Goal: Transaction & Acquisition: Purchase product/service

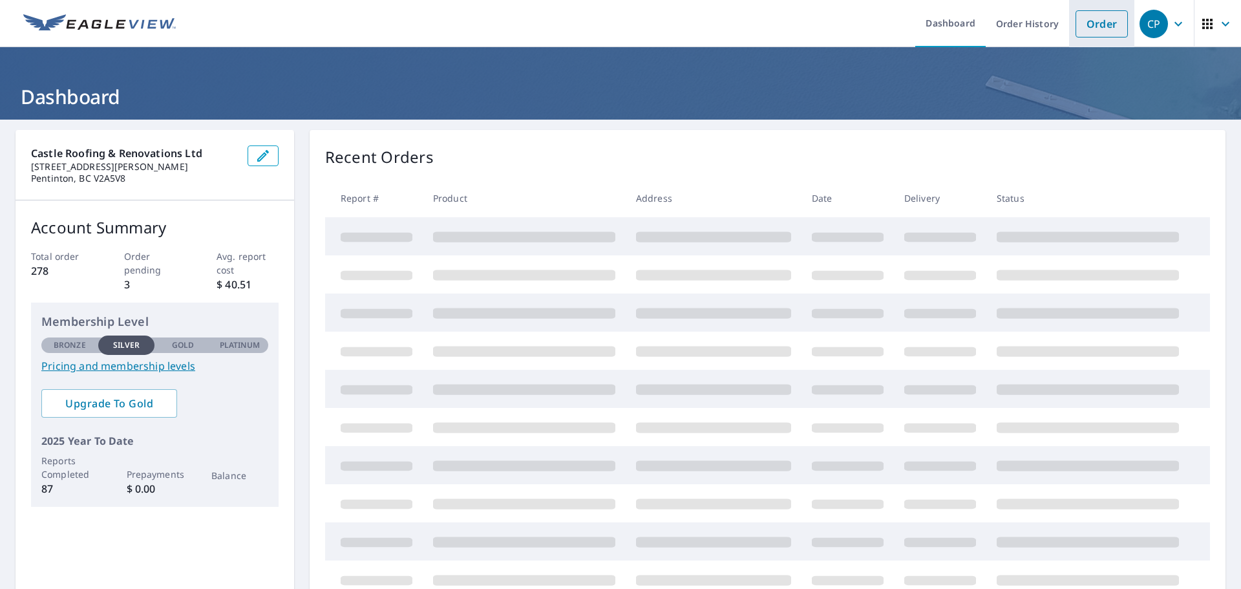
click at [1097, 27] on link "Order" at bounding box center [1101, 23] width 52 height 27
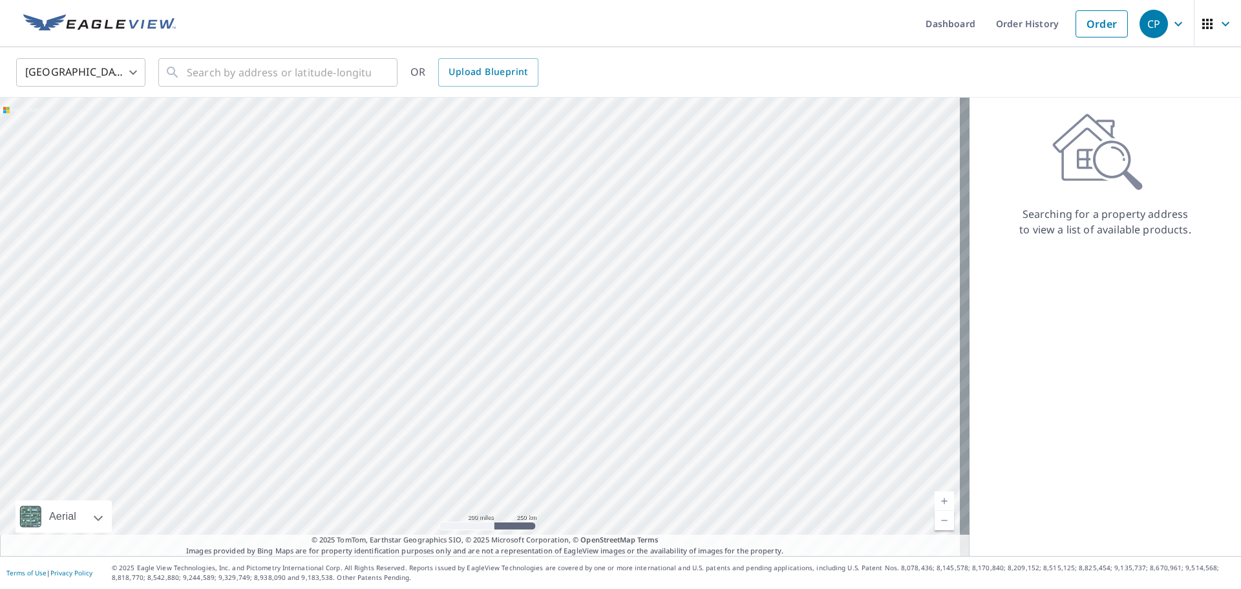
click at [134, 78] on body "CP CP Dashboard Order History Order CP United States US ​ ​ OR Upload Blueprint…" at bounding box center [620, 294] width 1241 height 589
click at [79, 138] on li "[GEOGRAPHIC_DATA]" at bounding box center [80, 130] width 129 height 23
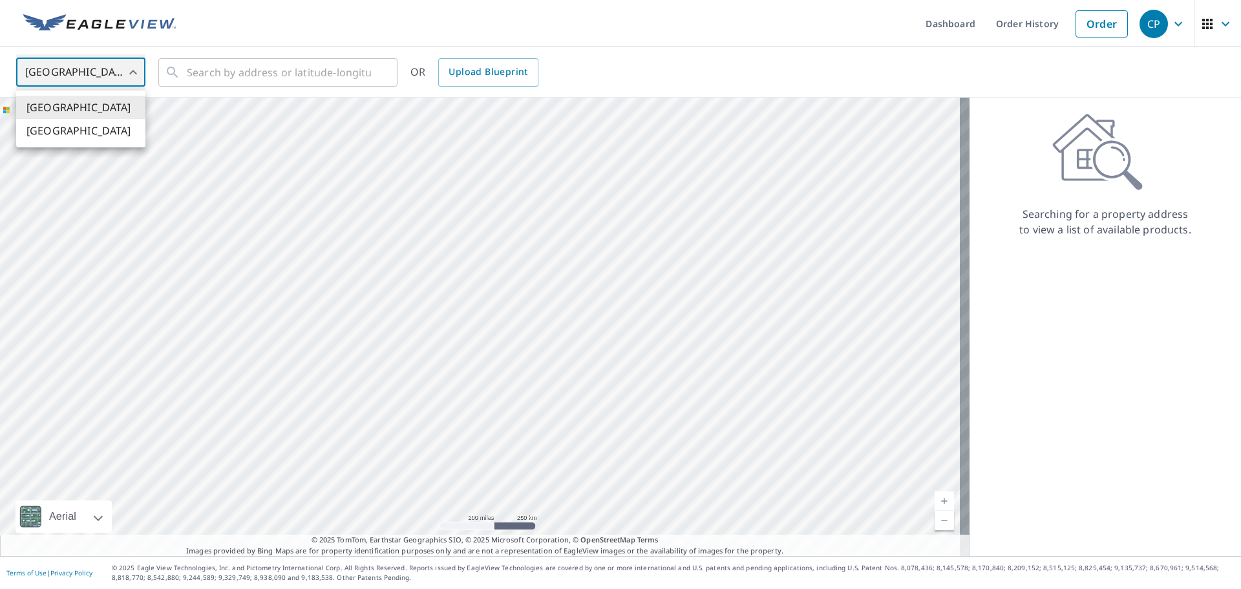
type input "CA"
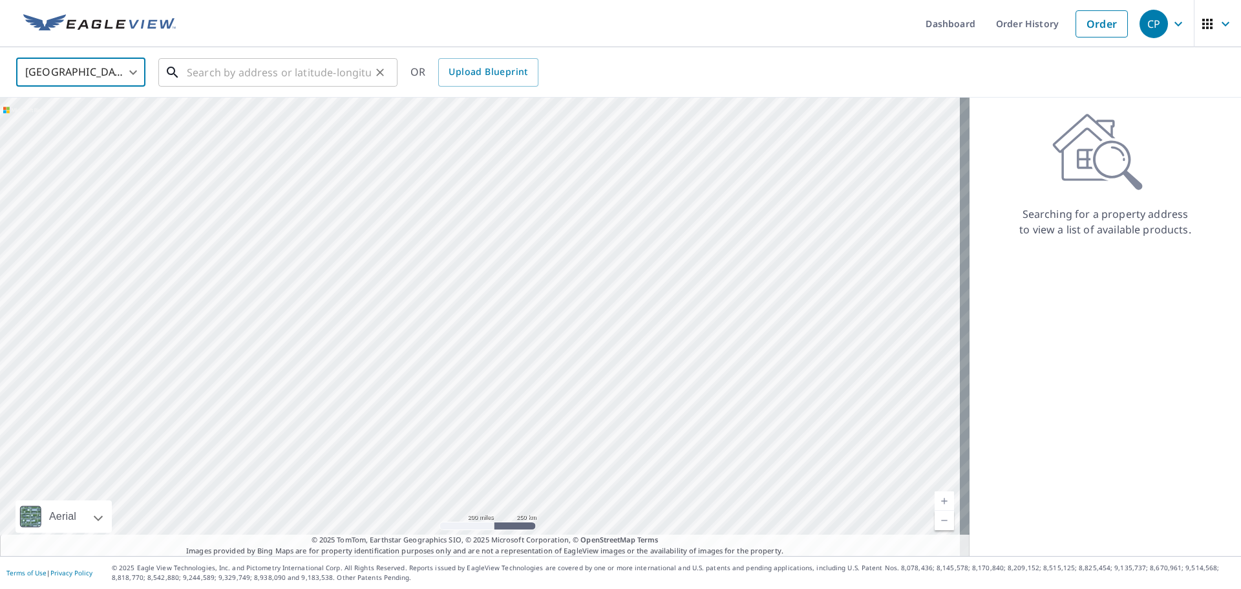
click at [232, 71] on input "text" at bounding box center [279, 72] width 184 height 36
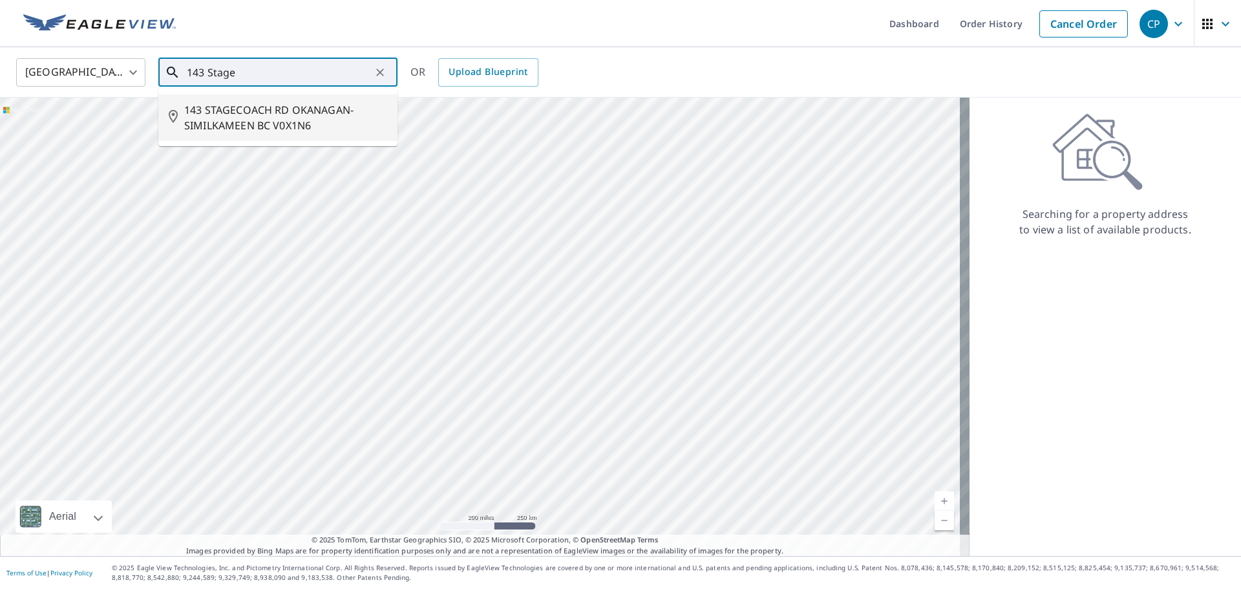
click at [220, 109] on span "143 STAGECOACH RD OKANAGAN-SIMILKAMEEN BC V0X1N6" at bounding box center [285, 117] width 203 height 31
type input "143 STAGECOACH RD OKANAGAN-SIMILKAMEEN BC V0X1N6"
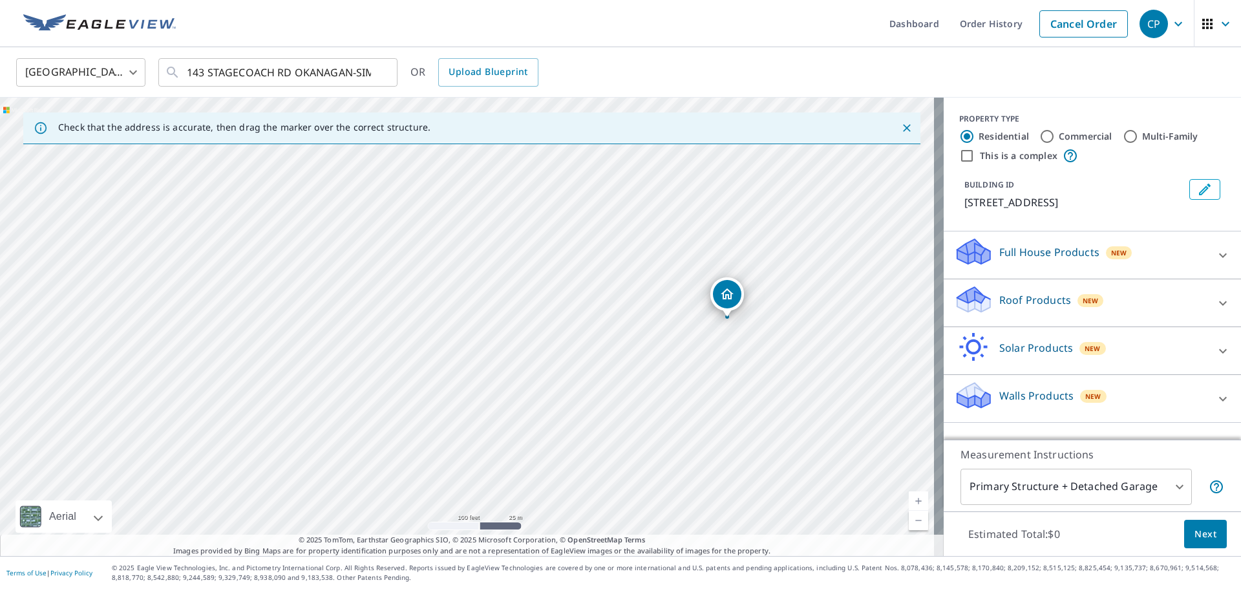
drag, startPoint x: 581, startPoint y: 303, endPoint x: 724, endPoint y: 296, distance: 143.0
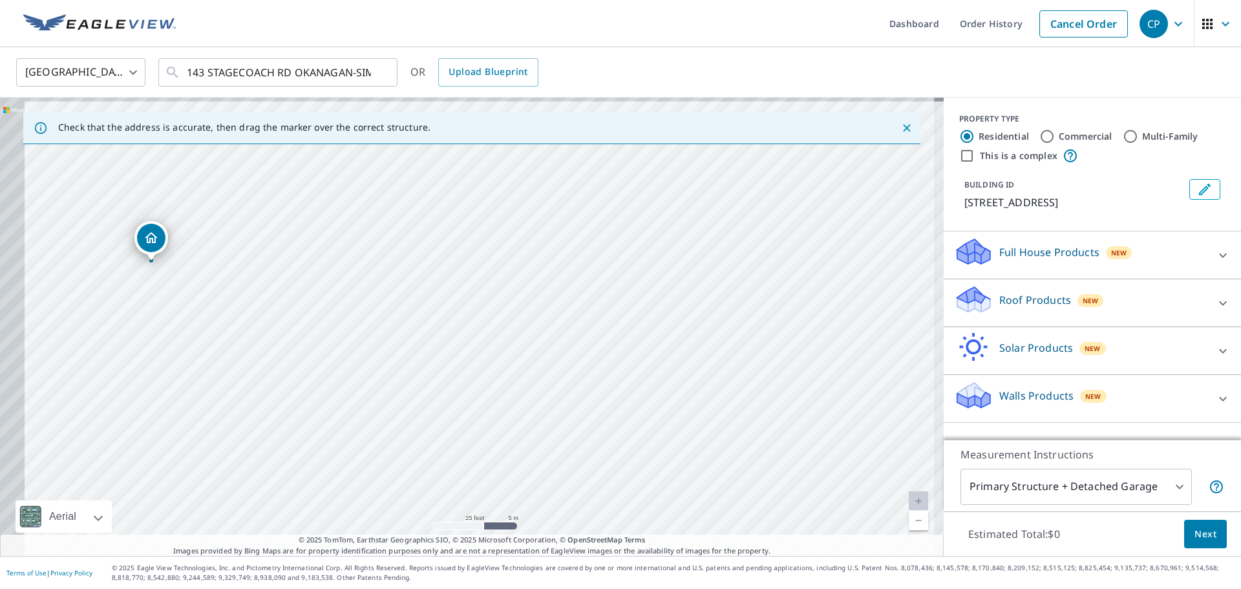
drag, startPoint x: 518, startPoint y: 318, endPoint x: 769, endPoint y: 333, distance: 251.9
click at [735, 332] on div "121 STAGECOACH RD OKANAGAN-SIMILKAMEEN BC V0X1N6" at bounding box center [472, 327] width 944 height 458
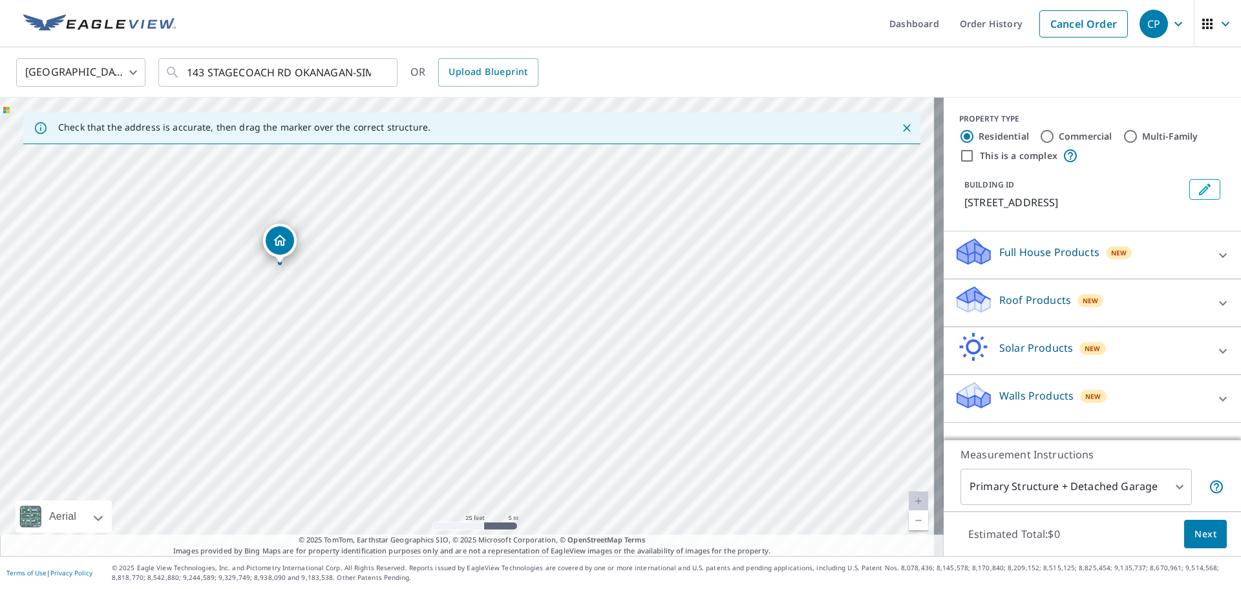
drag, startPoint x: 454, startPoint y: 304, endPoint x: 593, endPoint y: 303, distance: 139.0
click at [593, 303] on div "121 STAGECOACH RD OKANAGAN-SIMILKAMEEN BC V0X1N6" at bounding box center [472, 327] width 944 height 458
